Goal: Information Seeking & Learning: Learn about a topic

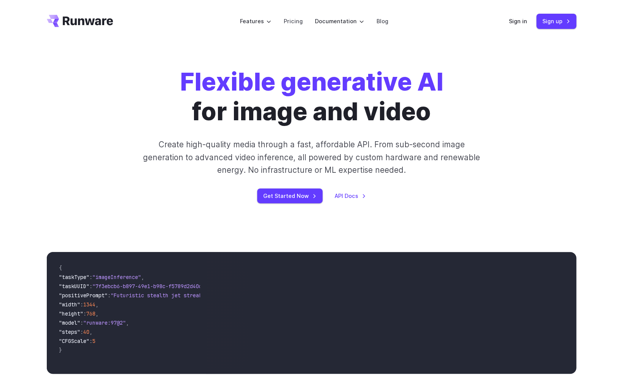
click at [483, 117] on div "Flexible generative AI for image and video Create high-quality media through a …" at bounding box center [312, 135] width 424 height 136
click at [291, 23] on link "Pricing" at bounding box center [292, 21] width 19 height 9
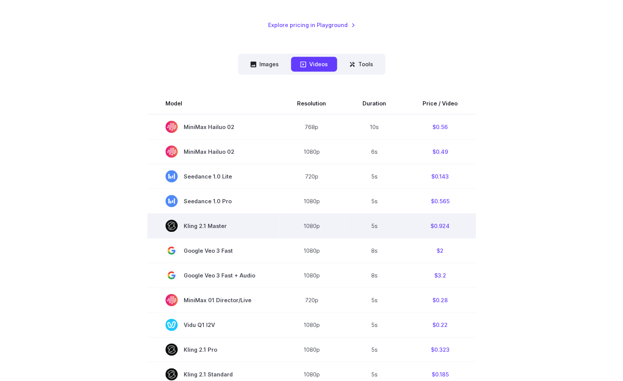
scroll to position [96, 0]
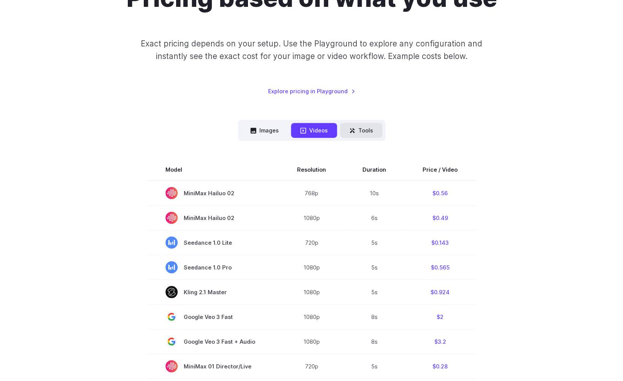
click at [356, 134] on button "Tools" at bounding box center [361, 130] width 42 height 15
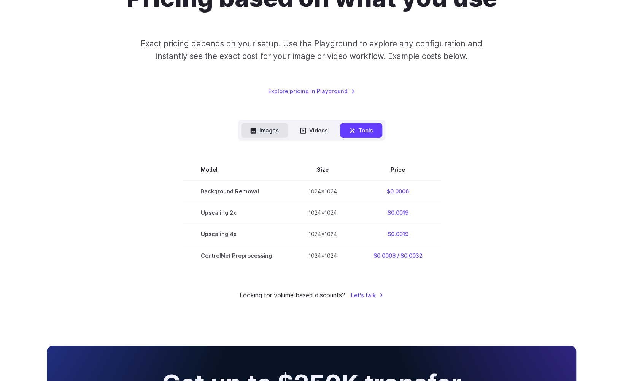
click at [252, 134] on button "Images" at bounding box center [264, 130] width 47 height 15
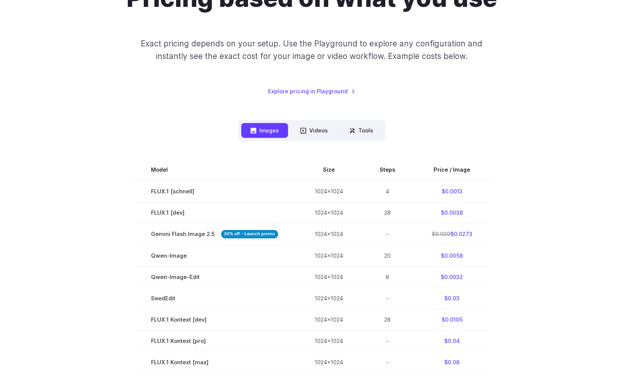
click at [103, 267] on section "Model Size Steps Price / Image FLUX.1 [schnell] 1024x1024 4 $0.0013 FLUX.1 [dev…" at bounding box center [311, 372] width 529 height 426
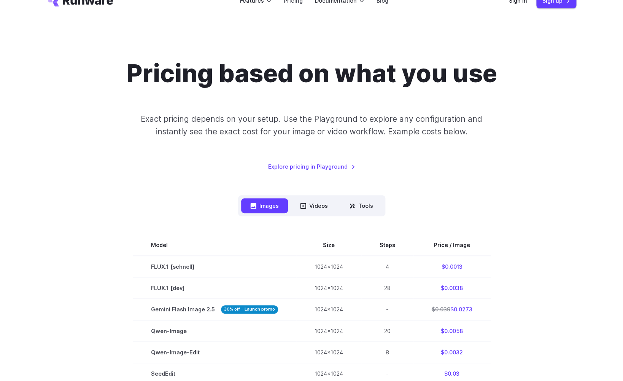
scroll to position [0, 0]
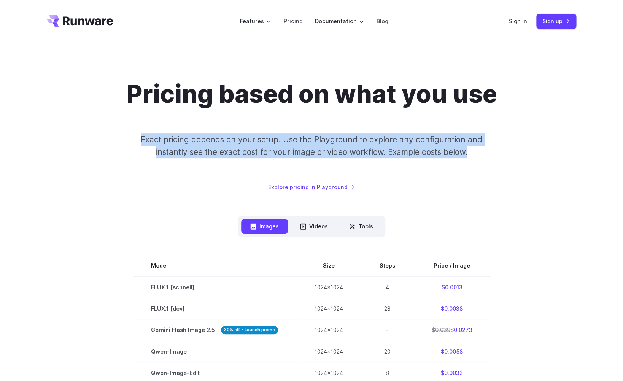
drag, startPoint x: 142, startPoint y: 140, endPoint x: 472, endPoint y: 161, distance: 330.0
click at [472, 161] on div "Pricing based on what you use Exact pricing depends on your setup. Use the Play…" at bounding box center [311, 135] width 529 height 112
click at [415, 157] on p "Exact pricing depends on your setup. Use the Playground to explore any configur…" at bounding box center [311, 145] width 370 height 25
drag, startPoint x: 132, startPoint y: 143, endPoint x: 477, endPoint y: 159, distance: 345.7
click at [478, 159] on div "Pricing based on what you use Exact pricing depends on your setup. Use the Play…" at bounding box center [311, 135] width 529 height 112
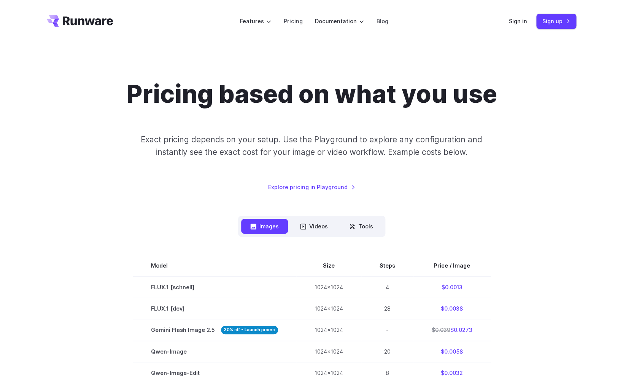
click at [415, 167] on div "Pricing based on what you use Exact pricing depends on your setup. Use the Play…" at bounding box center [311, 135] width 529 height 112
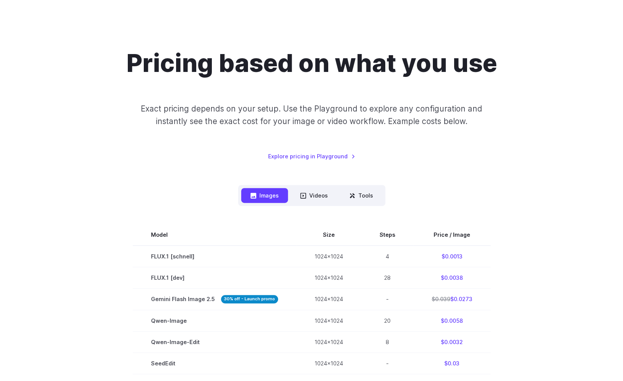
scroll to position [27, 0]
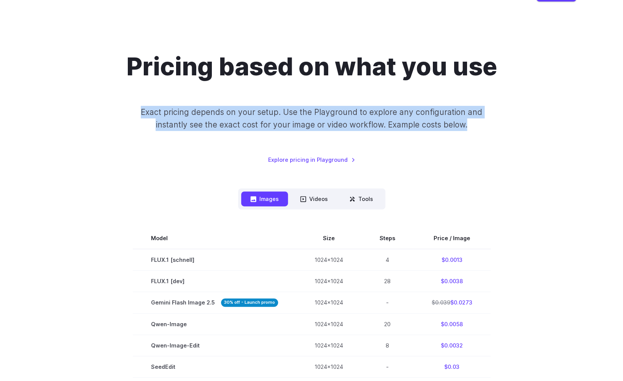
drag, startPoint x: 143, startPoint y: 115, endPoint x: 478, endPoint y: 127, distance: 336.0
click at [478, 127] on p "Exact pricing depends on your setup. Use the Playground to explore any configur…" at bounding box center [311, 118] width 370 height 25
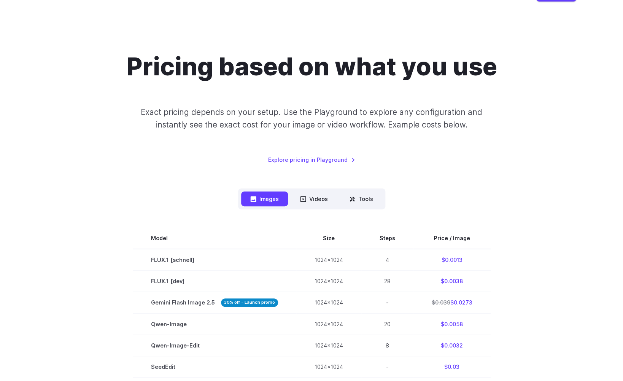
click at [426, 133] on div "Pricing based on what you use Exact pricing depends on your setup. Use the Play…" at bounding box center [311, 108] width 529 height 112
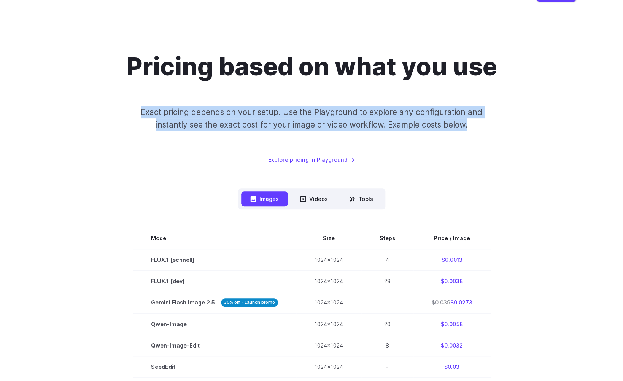
drag, startPoint x: 138, startPoint y: 116, endPoint x: 495, endPoint y: 127, distance: 357.3
click at [495, 127] on p "Exact pricing depends on your setup. Use the Playground to explore any configur…" at bounding box center [311, 118] width 370 height 25
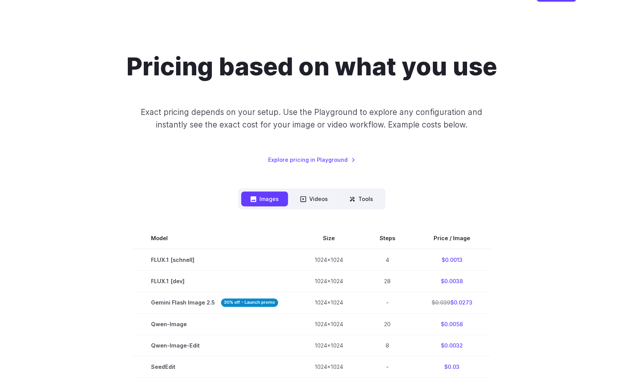
click at [474, 135] on div "Pricing based on what you use Exact pricing depends on your setup. Use the Play…" at bounding box center [311, 108] width 529 height 112
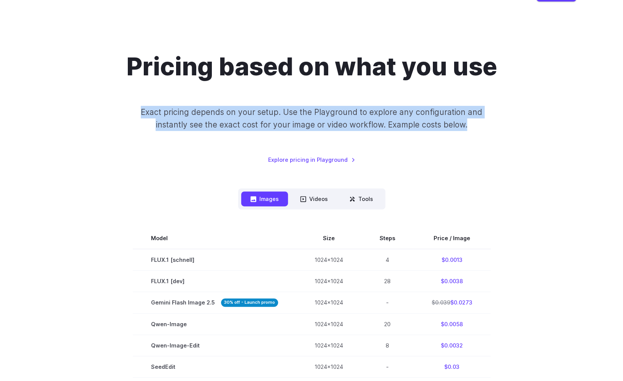
drag, startPoint x: 129, startPoint y: 113, endPoint x: 480, endPoint y: 127, distance: 352.0
click at [480, 127] on p "Exact pricing depends on your setup. Use the Playground to explore any configur…" at bounding box center [311, 118] width 370 height 25
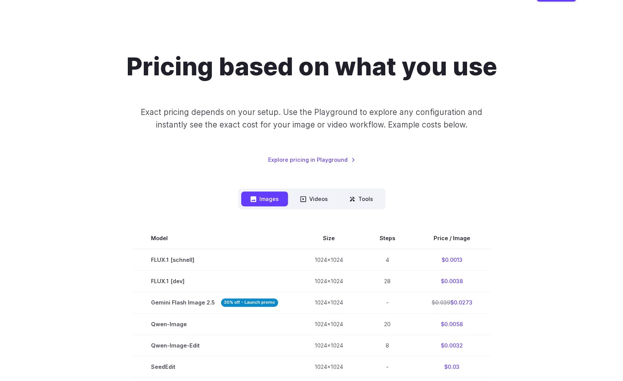
click at [474, 129] on p "Exact pricing depends on your setup. Use the Playground to explore any configur…" at bounding box center [311, 118] width 370 height 25
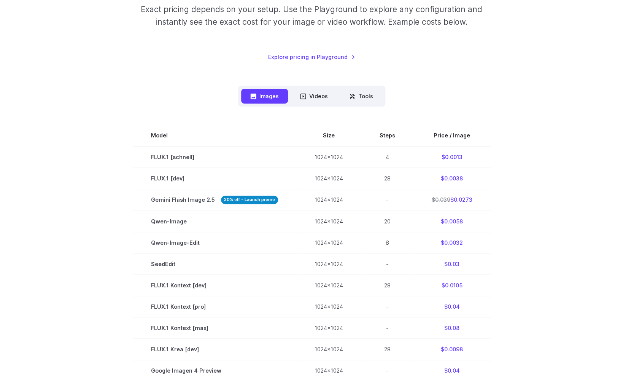
scroll to position [0, 0]
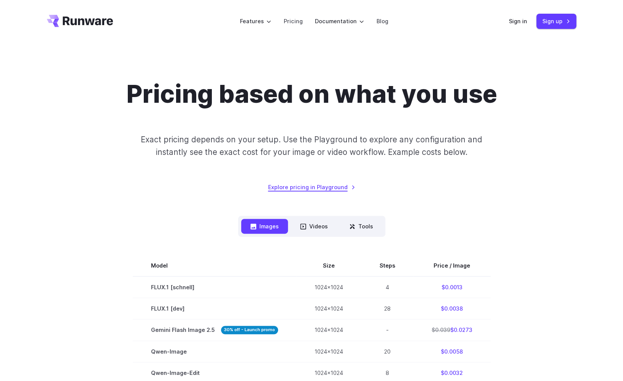
click at [338, 190] on link "Explore pricing in Playground" at bounding box center [311, 187] width 87 height 9
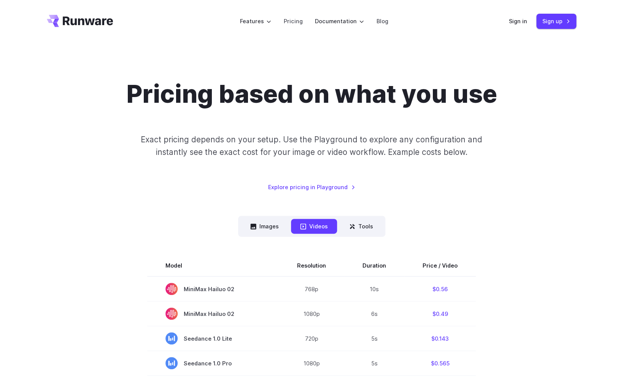
drag, startPoint x: 286, startPoint y: 129, endPoint x: 271, endPoint y: 63, distance: 67.9
click at [286, 129] on div "Pricing based on what you use Exact pricing depends on your setup. Use the Play…" at bounding box center [311, 135] width 529 height 112
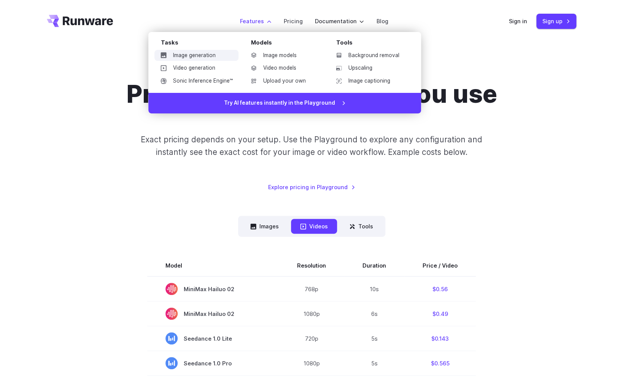
click at [232, 56] on link "Image generation" at bounding box center [196, 55] width 84 height 11
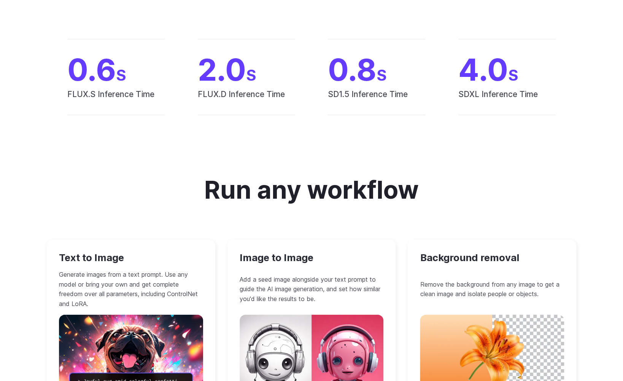
scroll to position [671, 0]
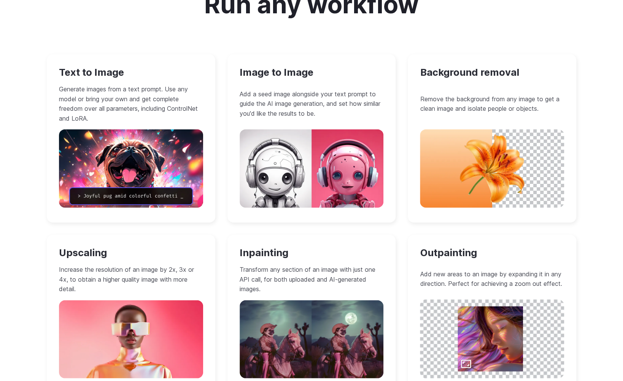
click at [112, 68] on h3 "Text to Image" at bounding box center [131, 73] width 144 height 12
click at [119, 83] on div "Text to Image Generate images from a text prompt. Use any model or bring your o…" at bounding box center [131, 138] width 168 height 168
click at [132, 141] on img at bounding box center [131, 168] width 144 height 78
click at [154, 164] on img at bounding box center [131, 168] width 144 height 78
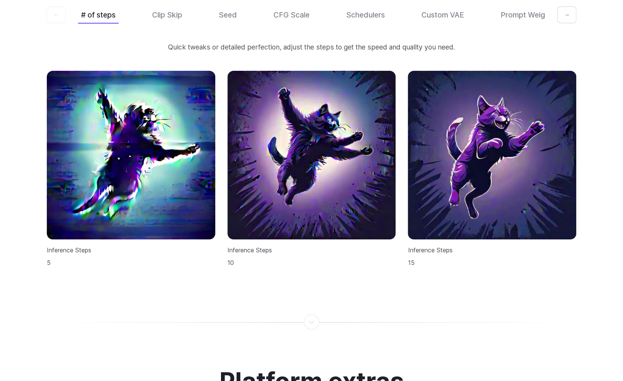
scroll to position [2314, 0]
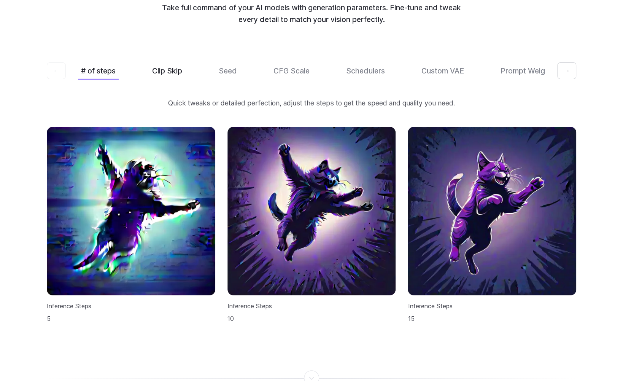
click at [159, 65] on button "Clip Skip" at bounding box center [167, 71] width 36 height 18
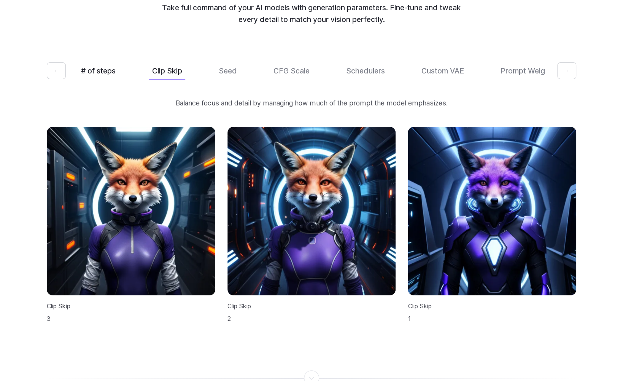
click at [106, 65] on button "# of steps" at bounding box center [98, 71] width 41 height 18
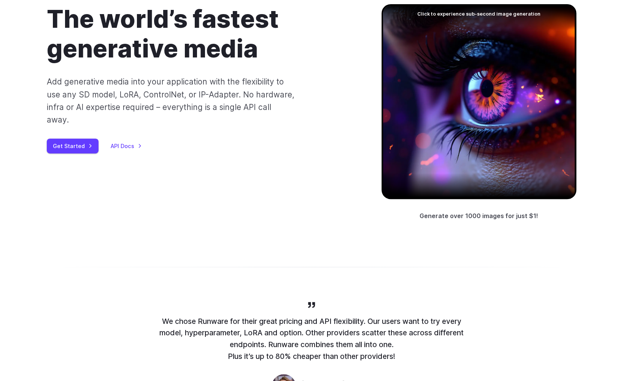
scroll to position [0, 0]
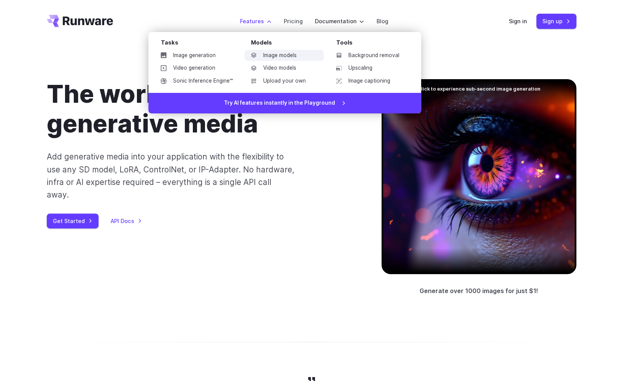
click at [284, 56] on link "Image models" at bounding box center [284, 55] width 79 height 11
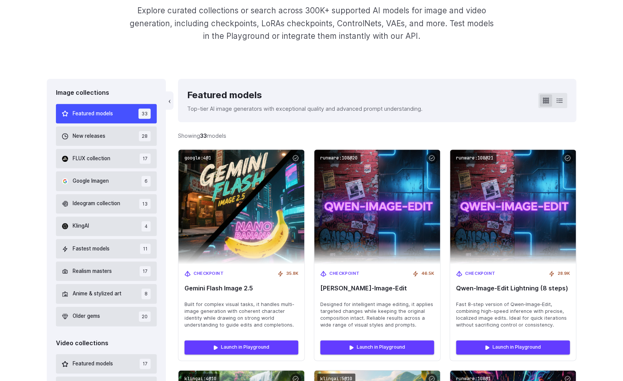
scroll to position [151, 0]
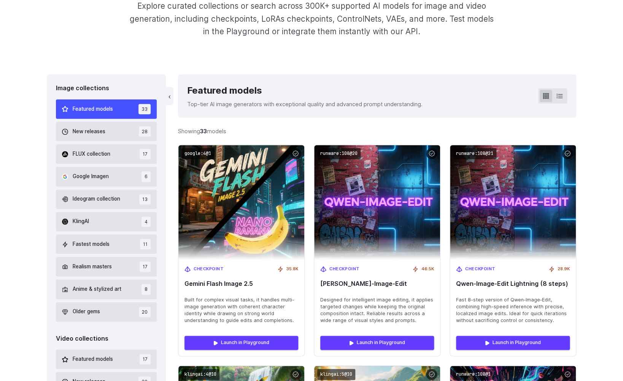
click at [556, 99] on icon at bounding box center [559, 96] width 6 height 6
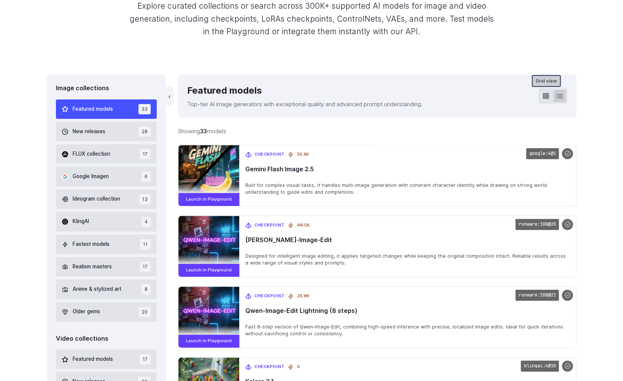
click at [548, 98] on icon at bounding box center [546, 96] width 6 height 6
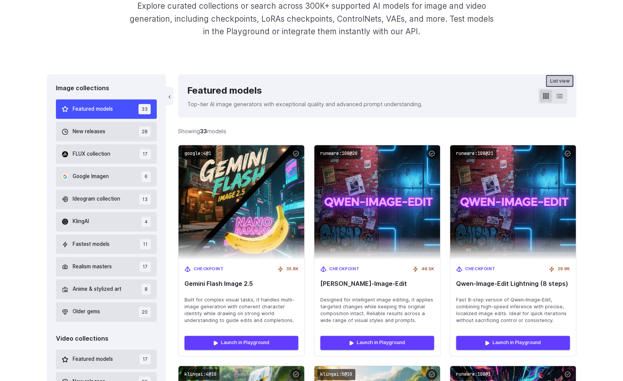
click at [561, 99] on icon at bounding box center [559, 96] width 6 height 6
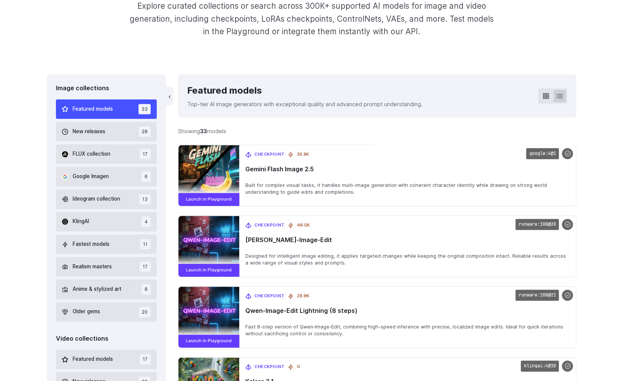
click at [488, 92] on div "‹ Featured models Top-tier AI image generators with exceptional quality and adv…" at bounding box center [377, 95] width 398 height 43
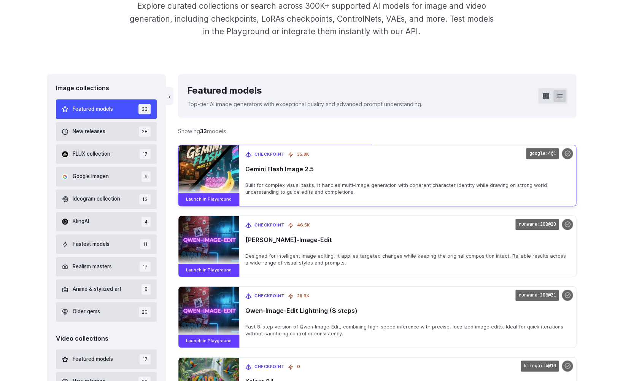
click at [288, 172] on span "Gemini Flash Image 2.5" at bounding box center [407, 168] width 324 height 7
click at [269, 170] on span "Gemini Flash Image 2.5" at bounding box center [407, 168] width 324 height 7
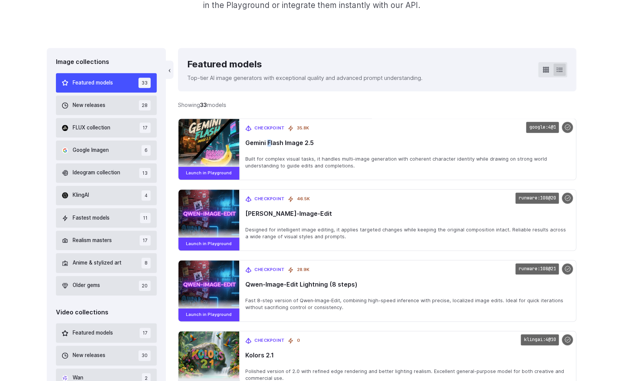
scroll to position [178, 0]
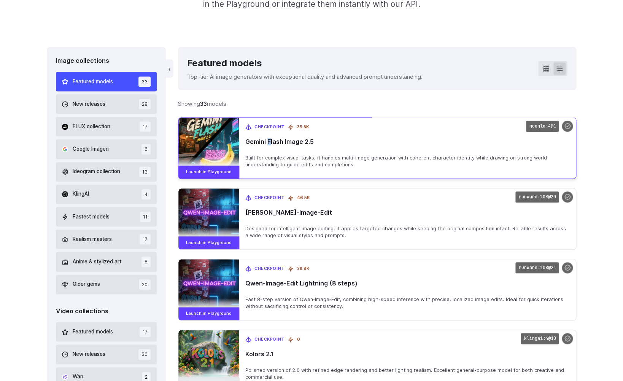
drag, startPoint x: 319, startPoint y: 143, endPoint x: 246, endPoint y: 143, distance: 72.3
click at [246, 143] on span "Gemini Flash Image 2.5" at bounding box center [407, 141] width 324 height 7
click at [338, 143] on span "Gemini Flash Image 2.5" at bounding box center [407, 141] width 324 height 7
drag, startPoint x: 321, startPoint y: 145, endPoint x: 241, endPoint y: 140, distance: 80.4
click at [245, 140] on span "Gemini Flash Image 2.5" at bounding box center [407, 141] width 324 height 7
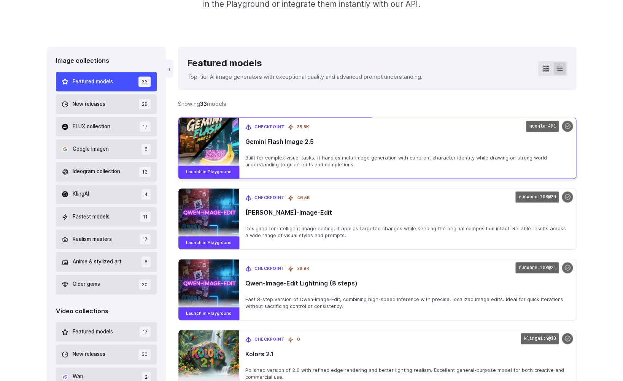
click at [334, 150] on div "Checkpoint 35.8K Gemini Flash Image 2.5 Built for complex visual tasks, it hand…" at bounding box center [407, 148] width 337 height 61
drag, startPoint x: 294, startPoint y: 139, endPoint x: 253, endPoint y: 138, distance: 41.1
click at [253, 138] on span "Gemini Flash Image 2.5" at bounding box center [407, 141] width 324 height 7
click at [328, 144] on span "Gemini Flash Image 2.5" at bounding box center [407, 141] width 324 height 7
drag, startPoint x: 327, startPoint y: 145, endPoint x: 246, endPoint y: 144, distance: 81.8
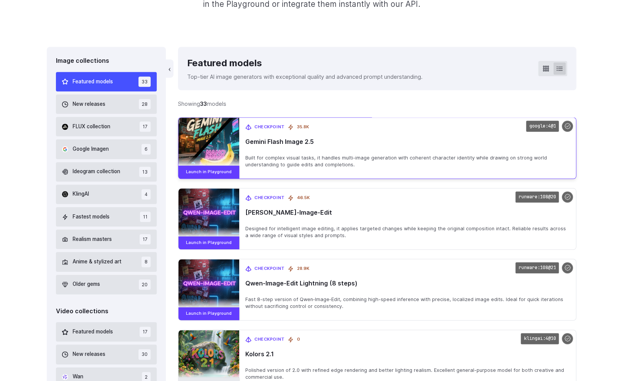
click at [246, 144] on span "Gemini Flash Image 2.5" at bounding box center [407, 141] width 324 height 7
click at [341, 145] on span "Gemini Flash Image 2.5" at bounding box center [407, 141] width 324 height 7
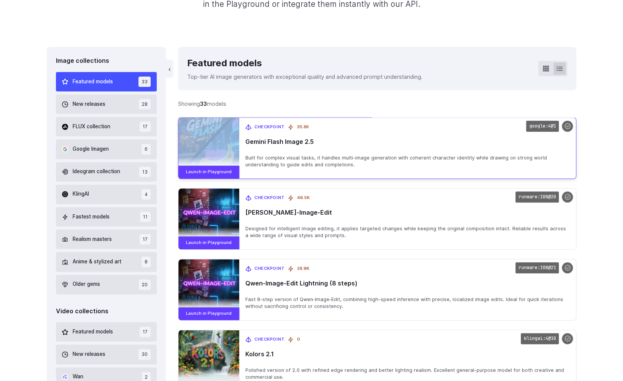
drag, startPoint x: 321, startPoint y: 144, endPoint x: 238, endPoint y: 145, distance: 82.9
click at [245, 145] on span "Gemini Flash Image 2.5" at bounding box center [407, 141] width 324 height 7
click at [319, 143] on span "Gemini Flash Image 2.5" at bounding box center [407, 141] width 324 height 7
drag, startPoint x: 333, startPoint y: 145, endPoint x: 235, endPoint y: 142, distance: 97.8
click at [245, 142] on span "Gemini Flash Image 2.5" at bounding box center [407, 141] width 324 height 7
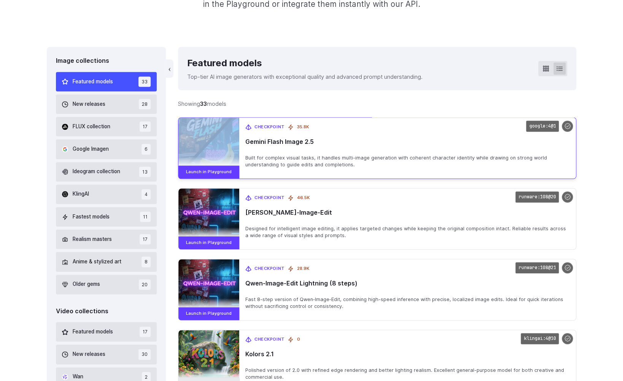
click at [326, 144] on span "Gemini Flash Image 2.5" at bounding box center [407, 141] width 324 height 7
drag, startPoint x: 320, startPoint y: 143, endPoint x: 245, endPoint y: 145, distance: 75.7
click at [245, 145] on span "Gemini Flash Image 2.5" at bounding box center [407, 141] width 324 height 7
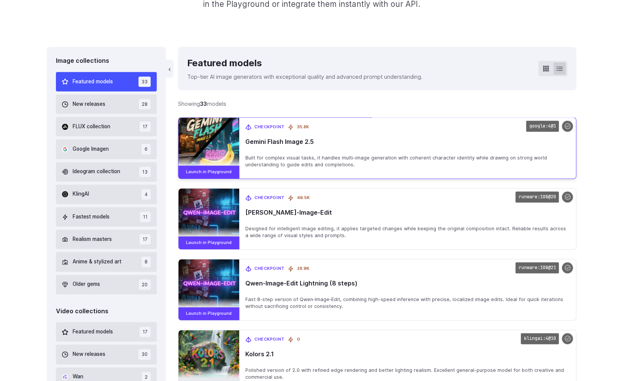
click at [317, 145] on span "Gemini Flash Image 2.5" at bounding box center [407, 141] width 324 height 7
drag, startPoint x: 319, startPoint y: 143, endPoint x: 243, endPoint y: 144, distance: 76.1
click at [245, 144] on span "Gemini Flash Image 2.5" at bounding box center [407, 141] width 324 height 7
click at [330, 144] on span "Gemini Flash Image 2.5" at bounding box center [407, 141] width 324 height 7
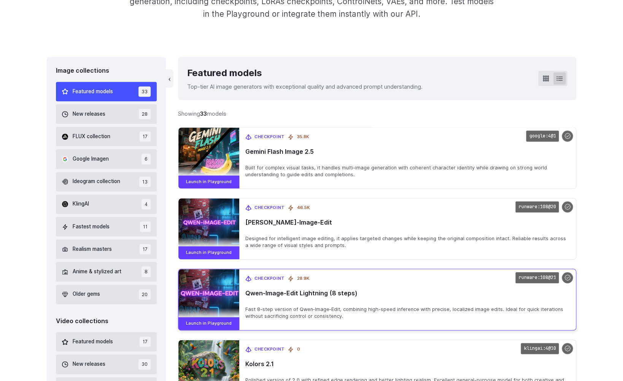
scroll to position [164, 0]
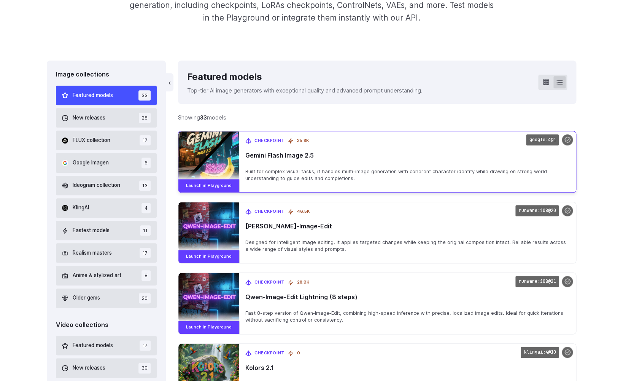
click at [494, 162] on div "Checkpoint 35.8K Gemini Flash Image 2.5 Built for complex visual tasks, it hand…" at bounding box center [407, 161] width 337 height 61
click at [568, 142] on div at bounding box center [567, 139] width 11 height 11
click at [214, 183] on link "Launch in Playground" at bounding box center [208, 185] width 61 height 13
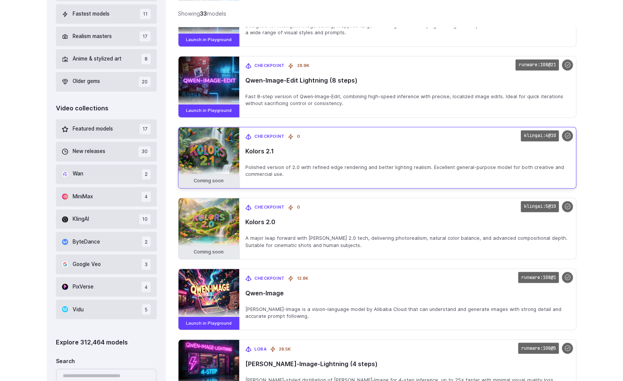
scroll to position [383, 0]
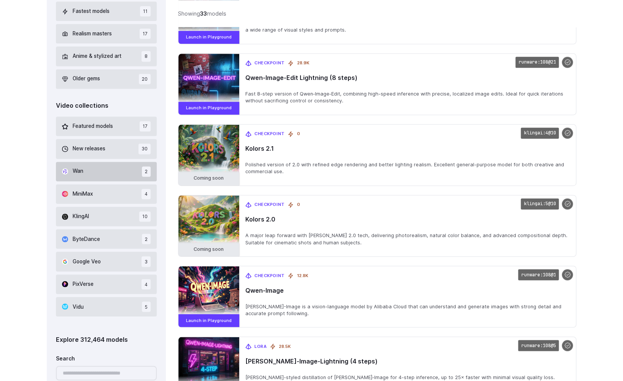
click at [104, 171] on button "Wan 2" at bounding box center [106, 171] width 101 height 19
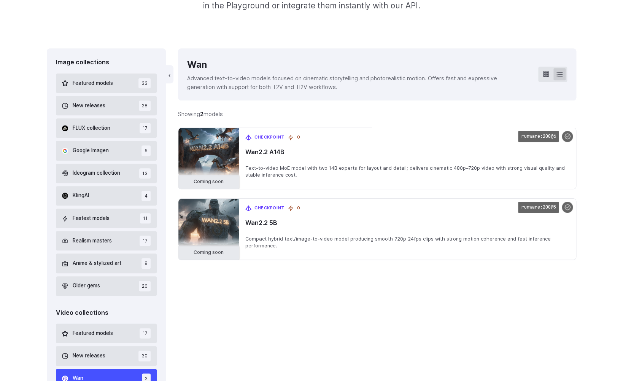
scroll to position [176, 0]
click at [110, 89] on button "Featured models 33" at bounding box center [106, 82] width 101 height 19
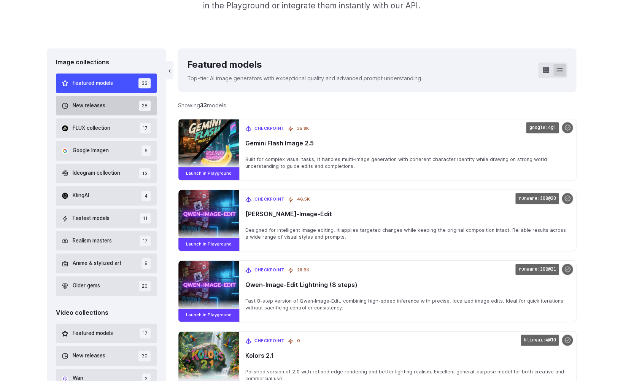
click at [112, 108] on button "New releases 28" at bounding box center [106, 105] width 101 height 19
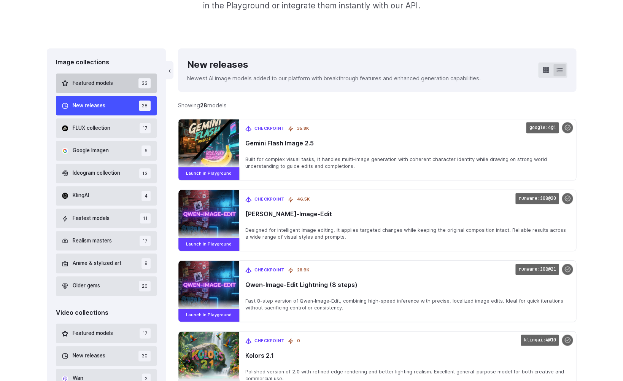
click at [113, 86] on span "Featured models" at bounding box center [93, 83] width 40 height 8
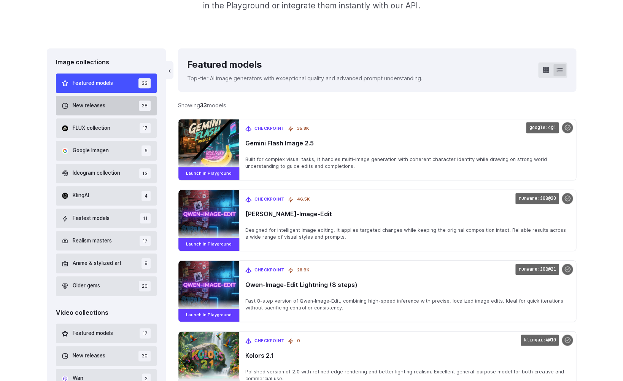
click at [113, 105] on button "New releases 28" at bounding box center [106, 105] width 101 height 19
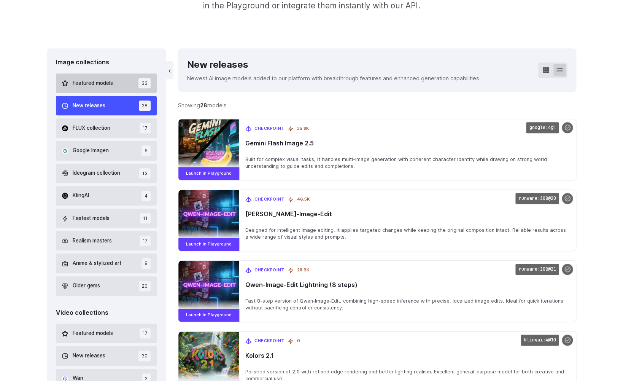
click at [112, 88] on button "Featured models 33" at bounding box center [106, 82] width 101 height 19
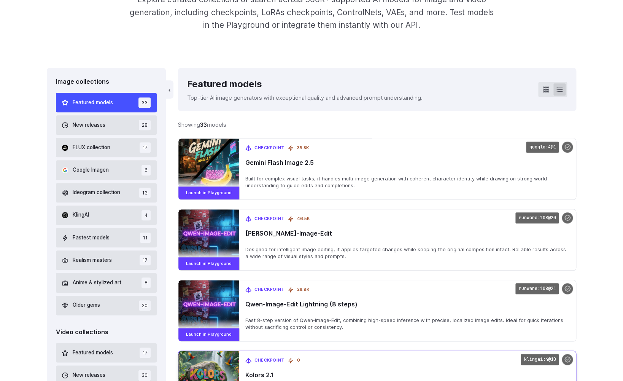
scroll to position [156, 0]
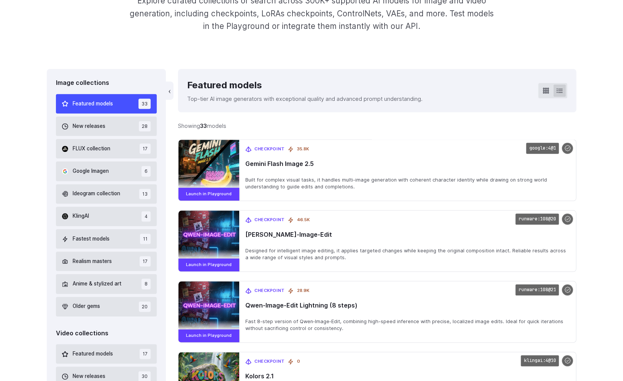
click at [116, 105] on button "Featured models 33" at bounding box center [106, 103] width 101 height 19
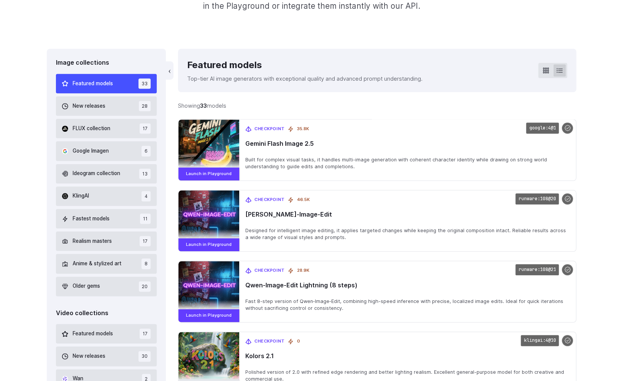
scroll to position [176, 0]
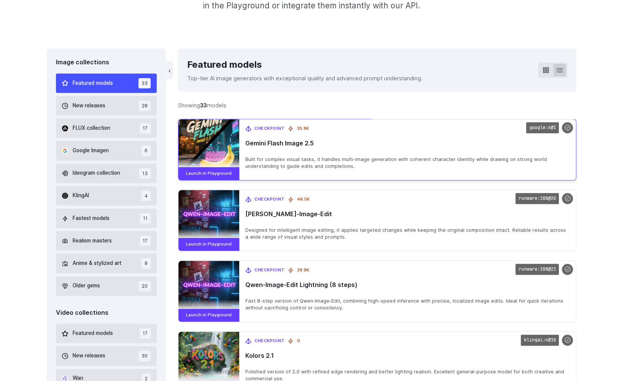
click at [291, 138] on div "Checkpoint 35.8K Gemini Flash Image 2.5 Built for complex visual tasks, it hand…" at bounding box center [407, 149] width 337 height 61
click at [282, 142] on span "Gemini Flash Image 2.5" at bounding box center [407, 143] width 324 height 7
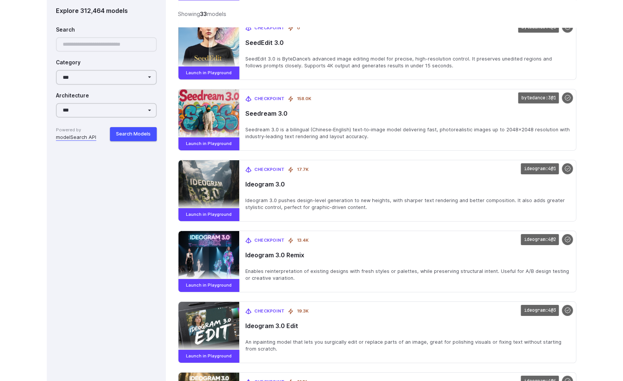
scroll to position [840, 0]
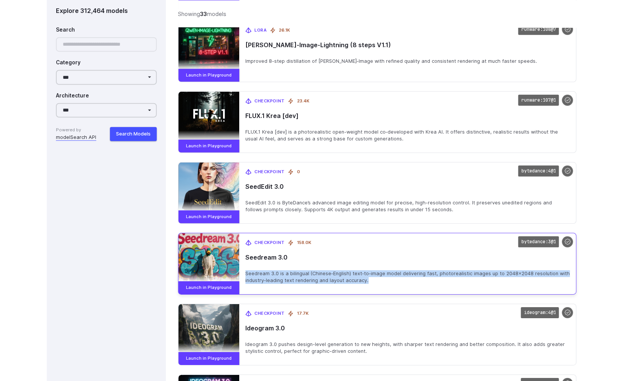
drag, startPoint x: 245, startPoint y: 279, endPoint x: 356, endPoint y: 284, distance: 111.1
click at [370, 285] on div "Checkpoint 158.0K Seedream 3.0 Seedream 3.0 is a bilingual (Chinese‑English) te…" at bounding box center [407, 263] width 337 height 61
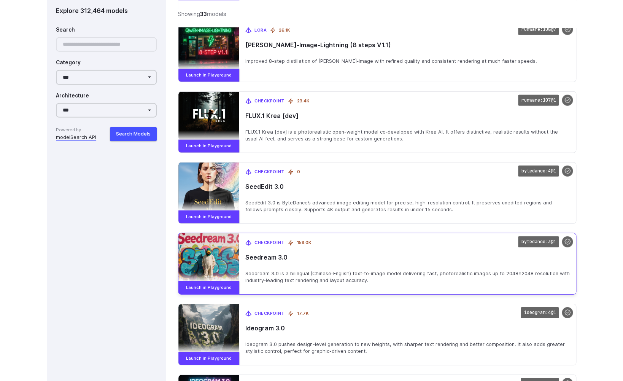
click at [330, 284] on span "Seedream 3.0 is a bilingual (Chinese‑English) text‑to‑image model delivering fa…" at bounding box center [407, 277] width 324 height 14
click at [359, 284] on span "Seedream 3.0 is a bilingual (Chinese‑English) text‑to‑image model delivering fa…" at bounding box center [407, 277] width 324 height 14
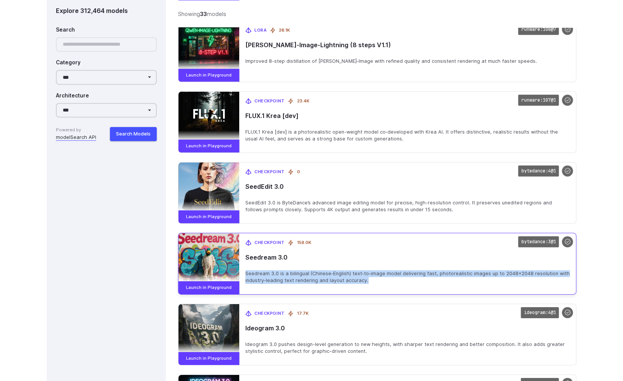
drag, startPoint x: 382, startPoint y: 286, endPoint x: 245, endPoint y: 278, distance: 137.5
click at [245, 278] on span "Seedream 3.0 is a bilingual (Chinese‑English) text‑to‑image model delivering fa…" at bounding box center [407, 277] width 324 height 14
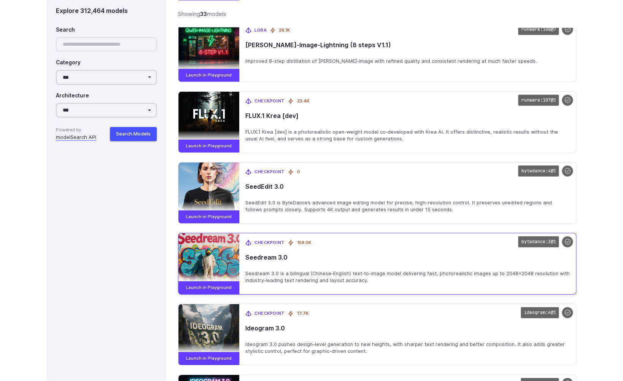
click at [264, 261] on span "Seedream 3.0" at bounding box center [407, 257] width 324 height 7
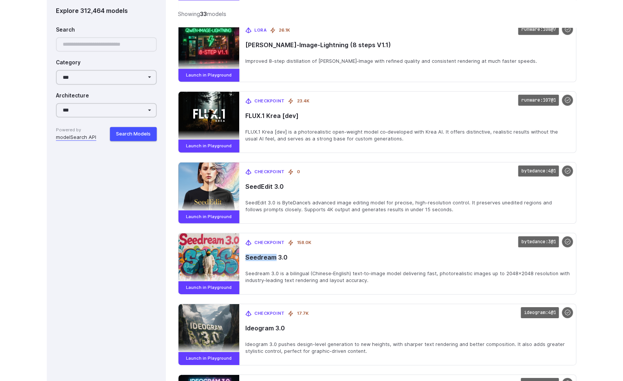
copy span "Seedream"
